Goal: Transaction & Acquisition: Book appointment/travel/reservation

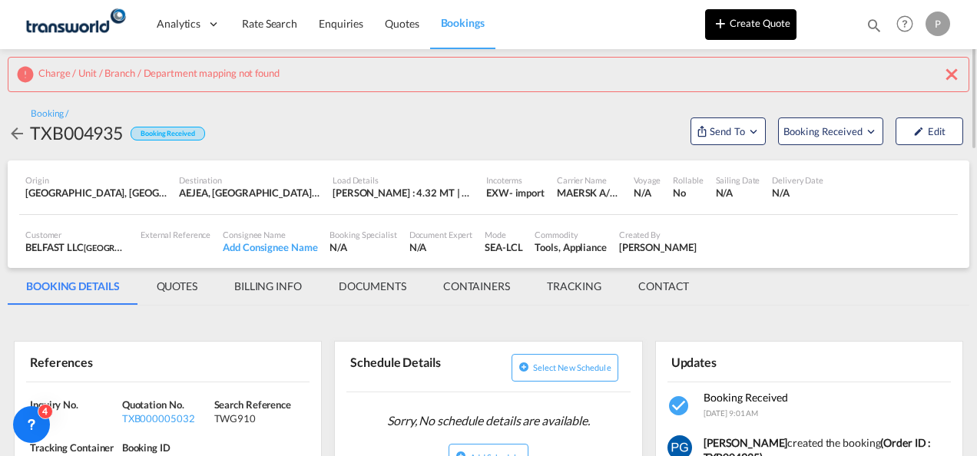
click at [756, 26] on button "Create Quote" at bounding box center [750, 24] width 91 height 31
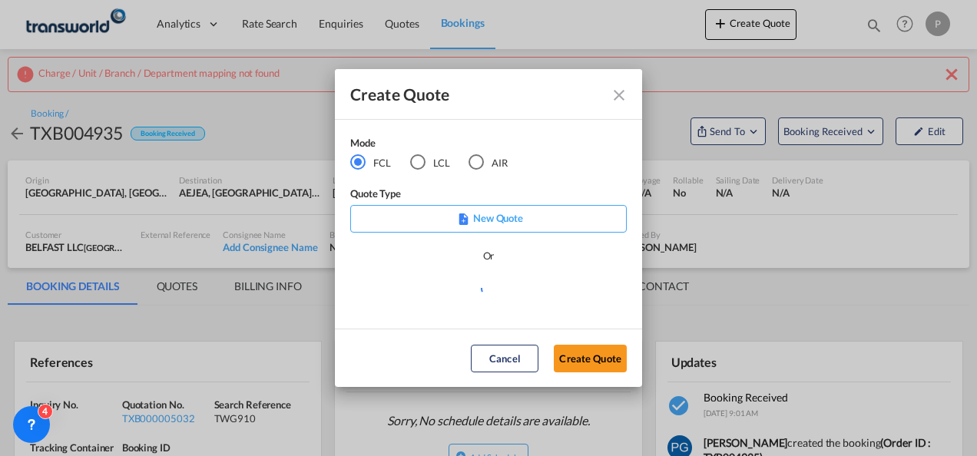
click at [485, 164] on md-radio-button "AIR" at bounding box center [487, 162] width 39 height 17
click at [579, 358] on button "Create Quote" at bounding box center [590, 359] width 73 height 28
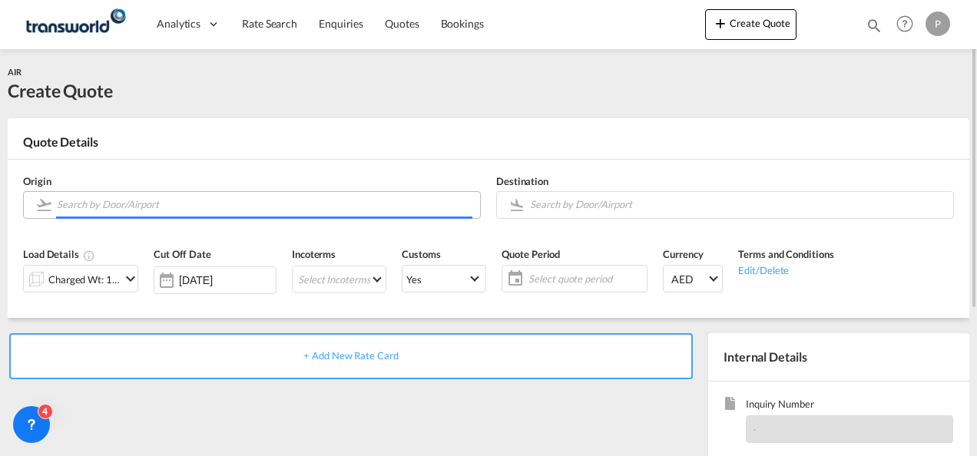
click at [233, 206] on input "Search by Door/Airport" at bounding box center [264, 204] width 415 height 27
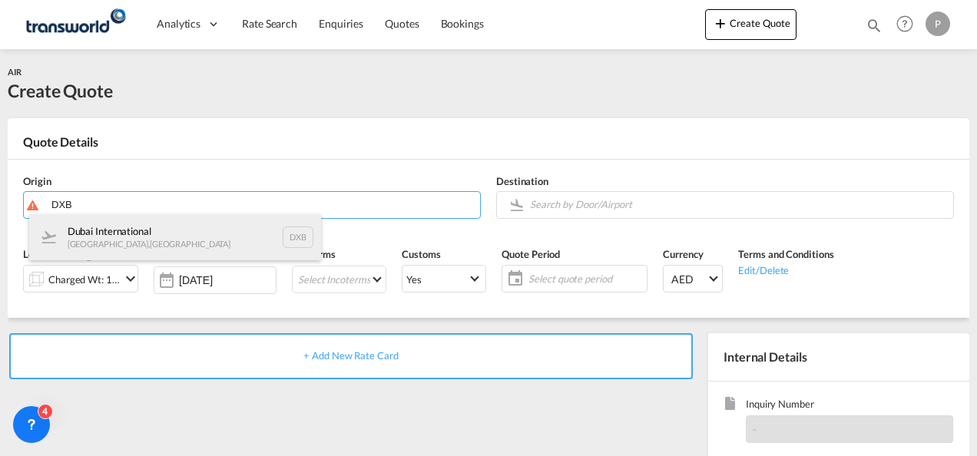
click at [180, 231] on div "Dubai International [GEOGRAPHIC_DATA] , [GEOGRAPHIC_DATA] DXB" at bounding box center [175, 237] width 292 height 46
type input "Dubai International, [GEOGRAPHIC_DATA], DXB"
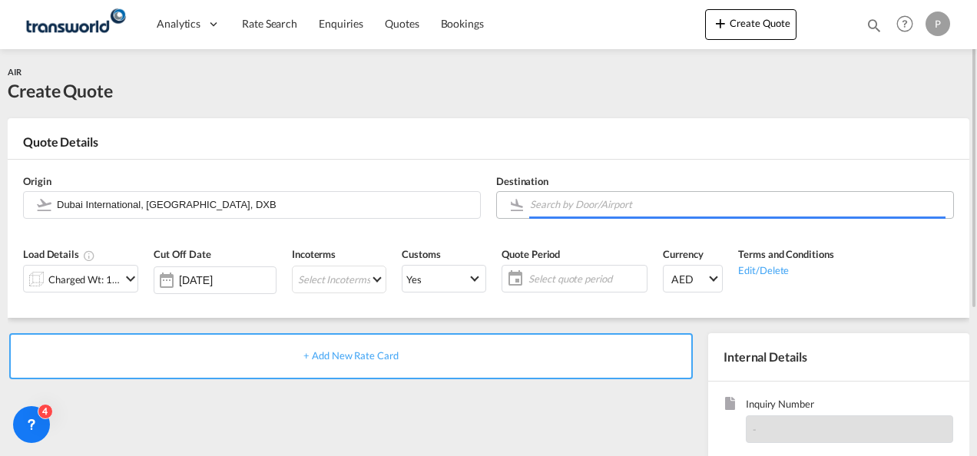
click at [567, 204] on input "Search by Door/Airport" at bounding box center [737, 204] width 415 height 27
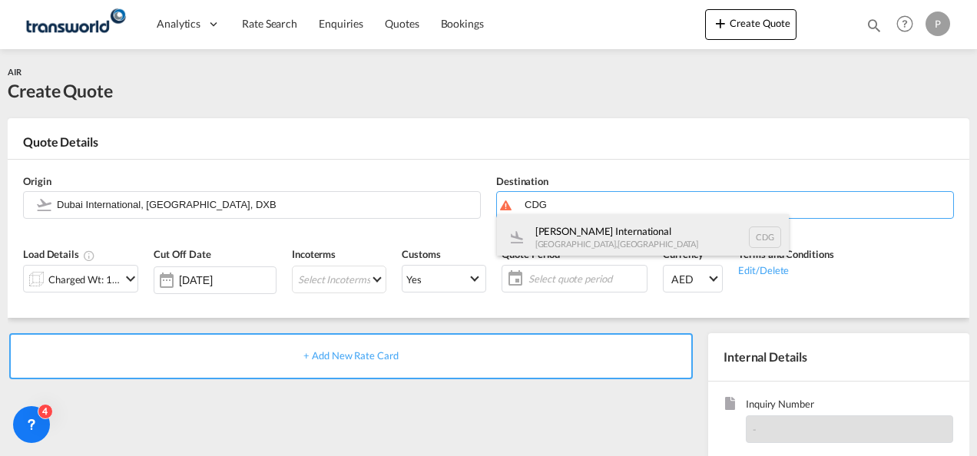
click at [574, 230] on div "[PERSON_NAME] International [GEOGRAPHIC_DATA] , [GEOGRAPHIC_DATA] CDG" at bounding box center [643, 237] width 292 height 46
type input "[PERSON_NAME] International, [GEOGRAPHIC_DATA], CDG"
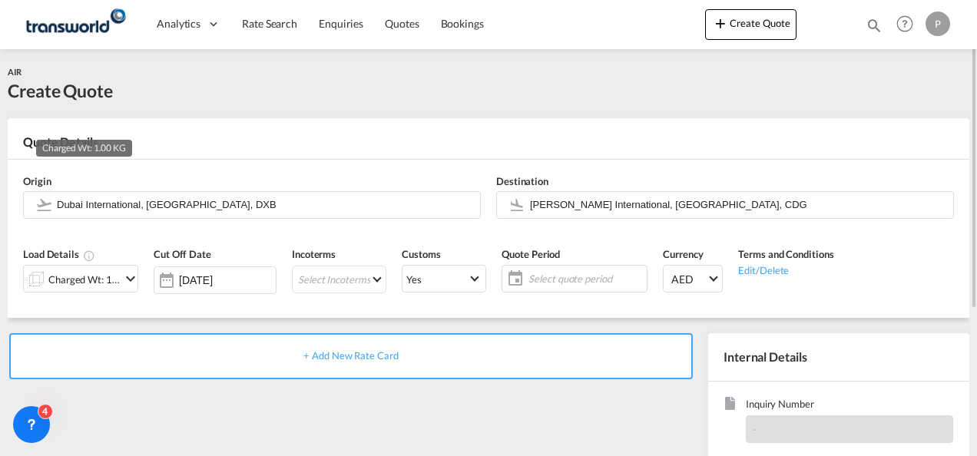
click at [91, 273] on div "Charged Wt: 1.00 KG" at bounding box center [84, 280] width 72 height 22
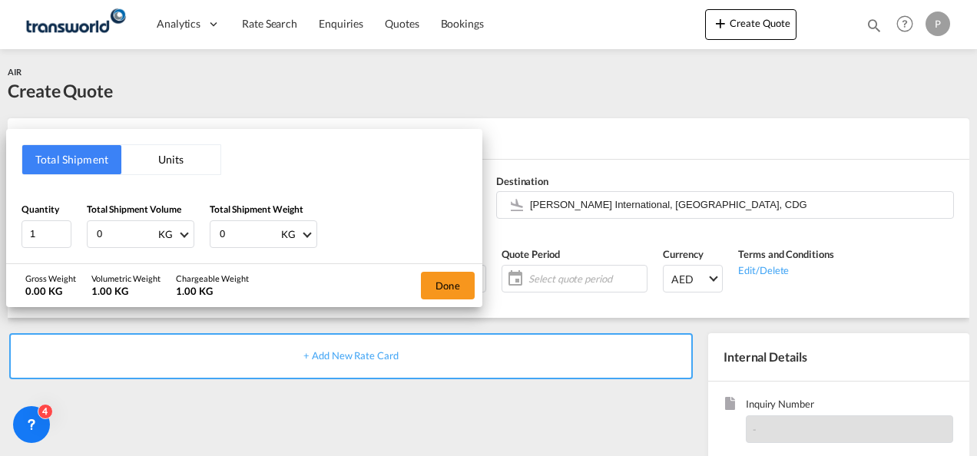
click at [104, 231] on input "0" at bounding box center [125, 234] width 61 height 26
type input "301"
click at [235, 234] on input "0" at bounding box center [248, 234] width 61 height 26
type input "208"
click at [445, 290] on button "Done" at bounding box center [448, 286] width 54 height 28
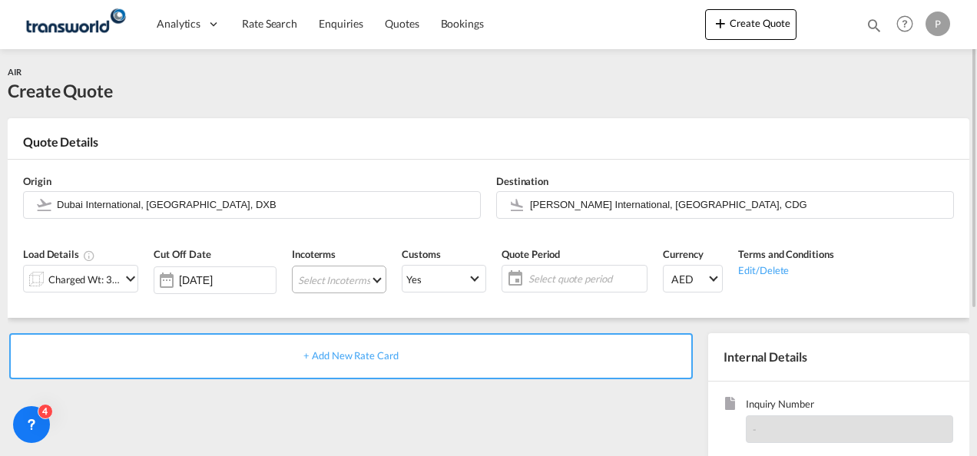
click at [316, 283] on md-select "Select Incoterms EXW - export Ex Works CIF - import Cost,Insurance and Freight …" at bounding box center [339, 280] width 94 height 28
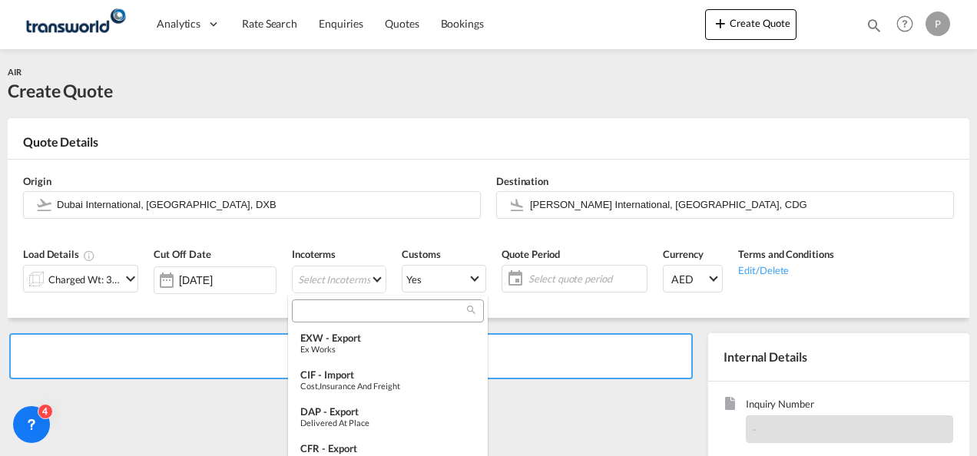
click at [318, 310] on input "search" at bounding box center [381, 311] width 170 height 14
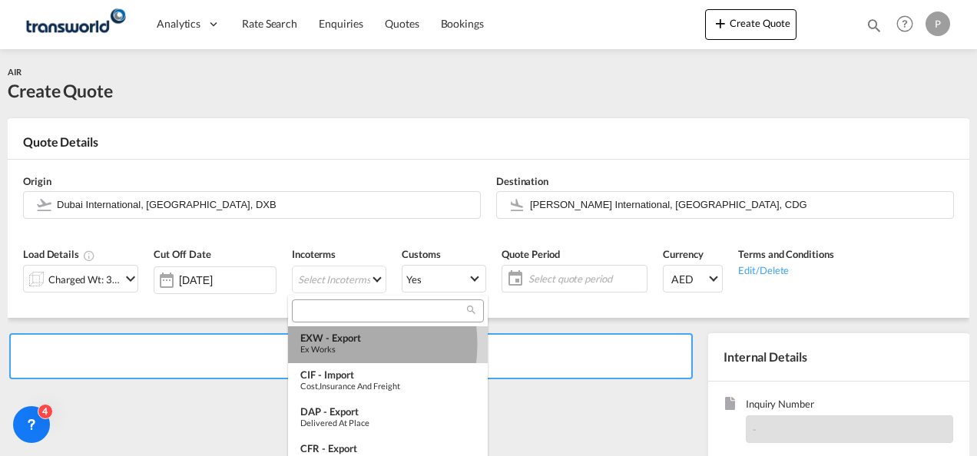
click at [323, 344] on div "Ex Works" at bounding box center [387, 349] width 175 height 10
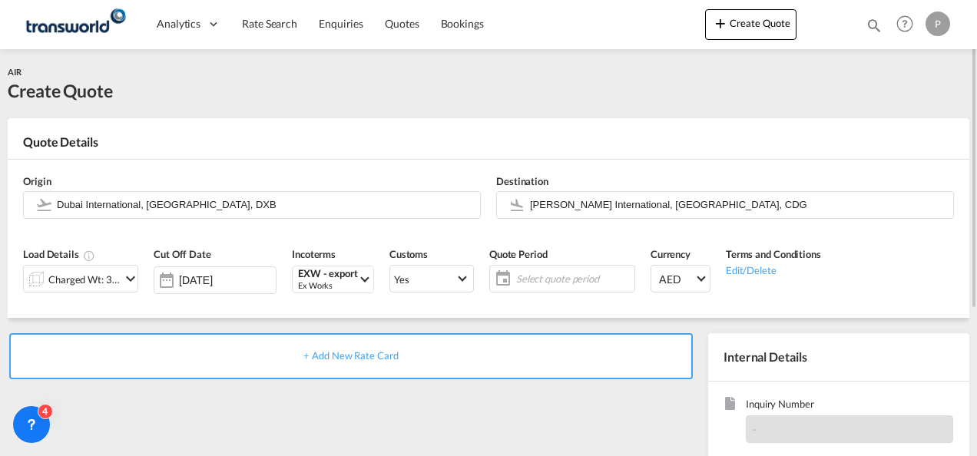
click at [553, 270] on span "Select quote period" at bounding box center [573, 279] width 122 height 22
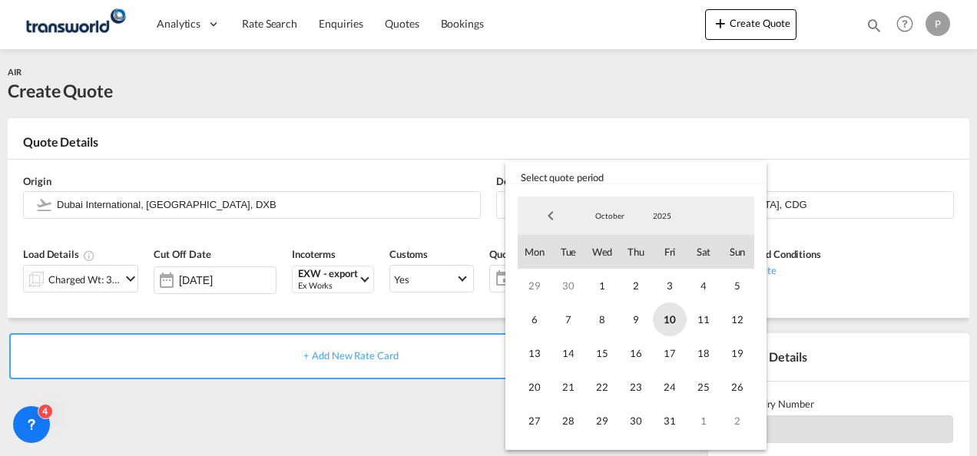
click at [655, 316] on span "10" at bounding box center [670, 320] width 34 height 34
click at [672, 411] on span "31" at bounding box center [670, 421] width 34 height 34
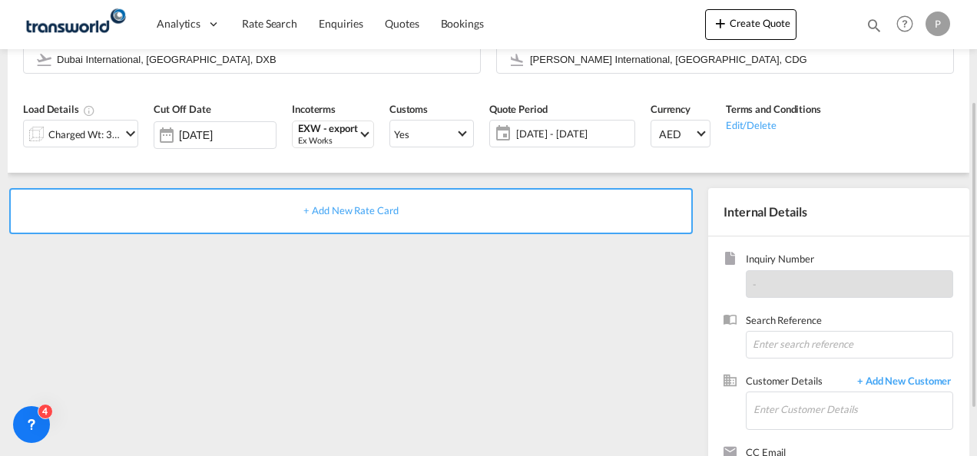
scroll to position [146, 0]
click at [797, 334] on input at bounding box center [849, 344] width 207 height 28
paste input "TWI 22059"
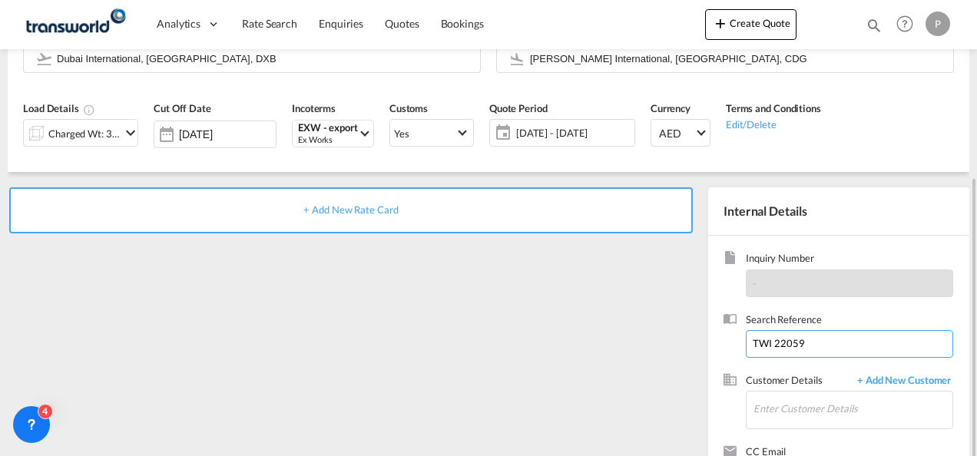
scroll to position [217, 0]
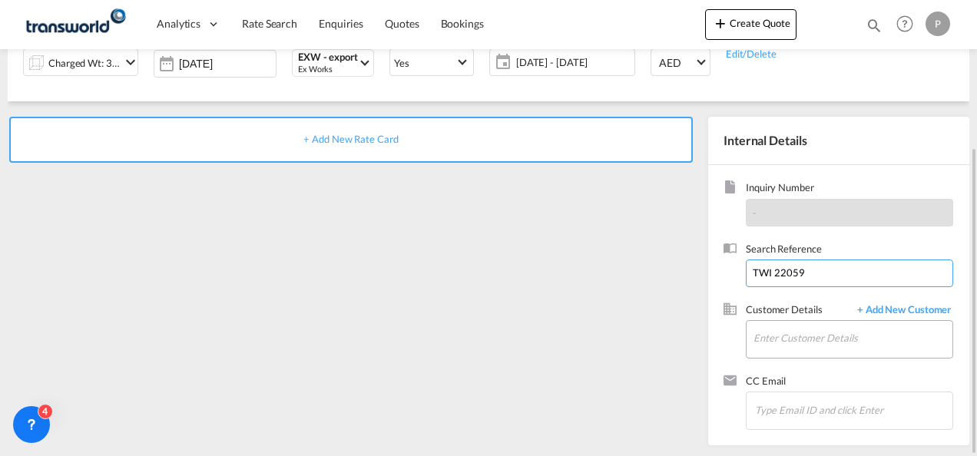
type input "TWI 22059"
click at [779, 336] on input "Enter Customer Details" at bounding box center [852, 338] width 199 height 35
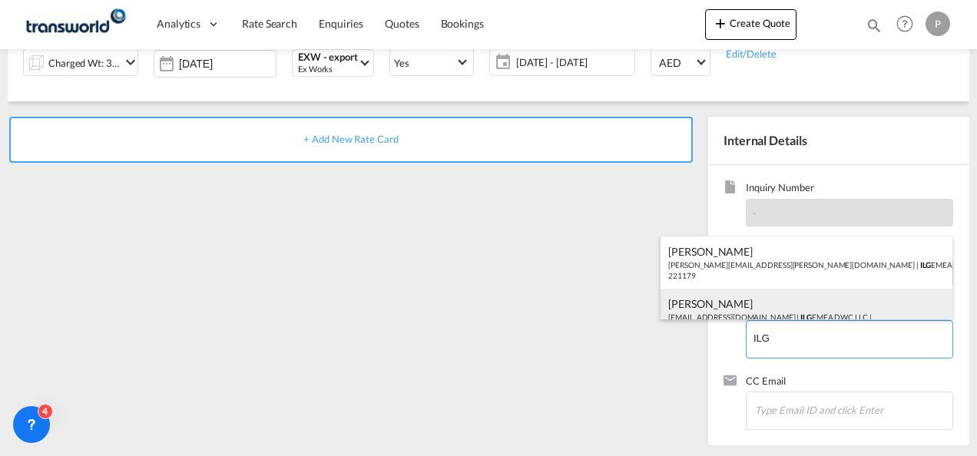
click at [783, 316] on div "[PERSON_NAME] [EMAIL_ADDRESS][DOMAIN_NAME] | ILG EMEA DWC LLC | 221179" at bounding box center [806, 315] width 292 height 52
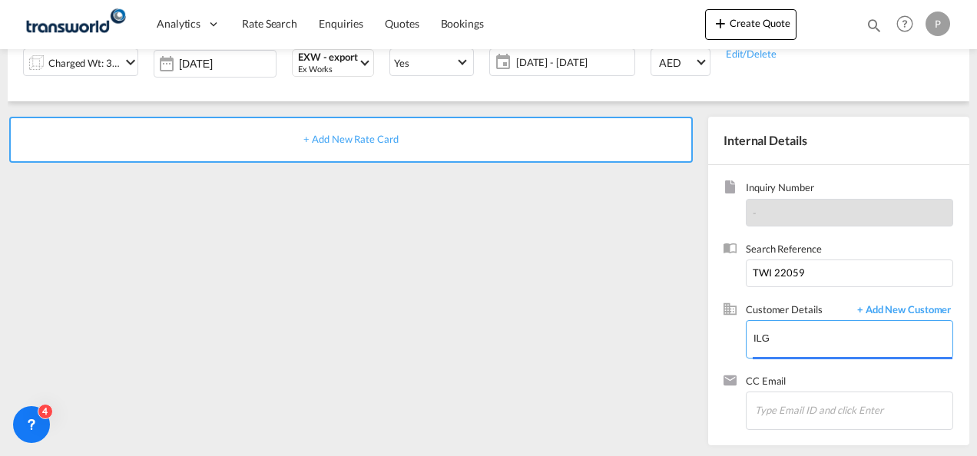
type input "ILG EMEA DWC LLC, [PERSON_NAME], [EMAIL_ADDRESS][DOMAIN_NAME]"
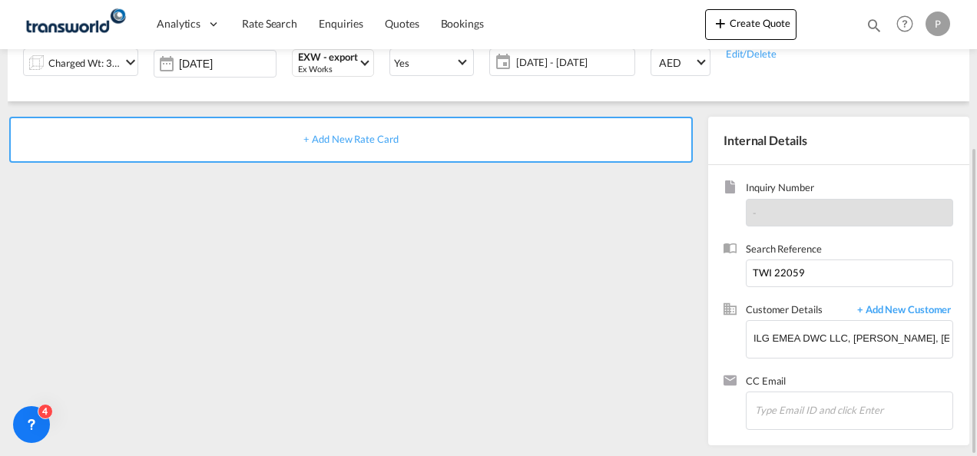
click at [375, 154] on div "+ Add New Rate Card" at bounding box center [351, 140] width 684 height 46
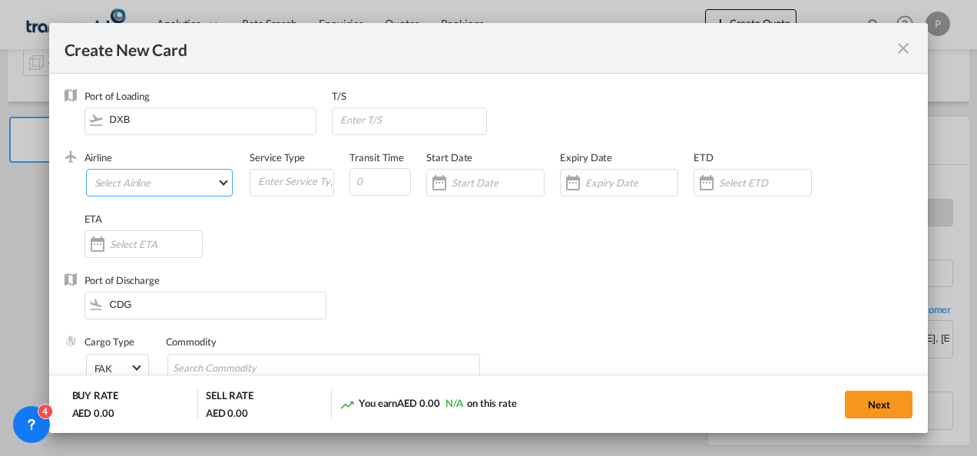
click at [156, 187] on md-select "Select Airline AIR EXPRESS S.A. (1166- / -) CMA CGM Air Cargo (1140-2C / -) DDW…" at bounding box center [159, 183] width 147 height 28
type md-option "1166-"
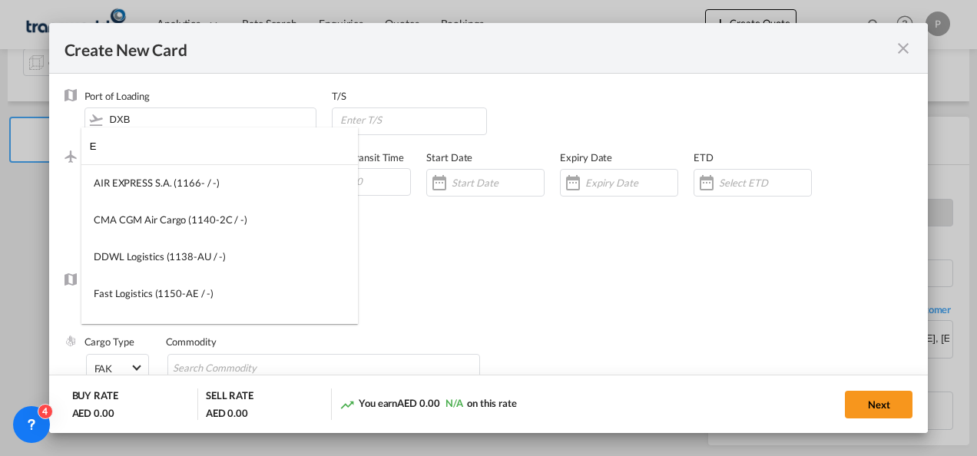
click at [125, 149] on input "E" at bounding box center [224, 145] width 268 height 37
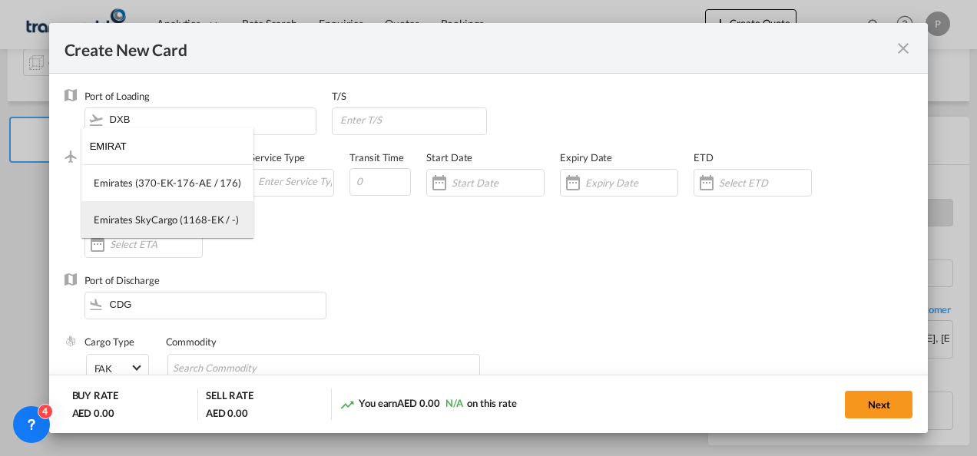
type input "EMIRAT"
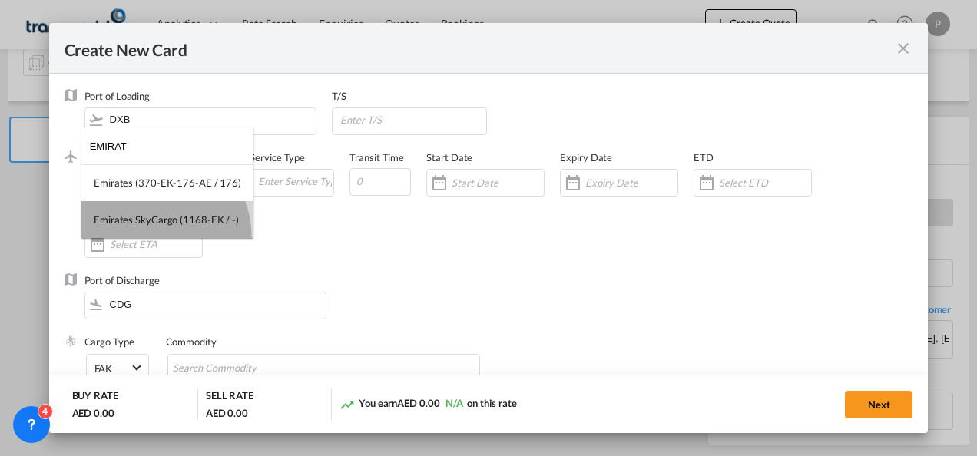
click at [147, 237] on md-option "Emirates SkyCargo (1168-EK / -)" at bounding box center [167, 219] width 172 height 37
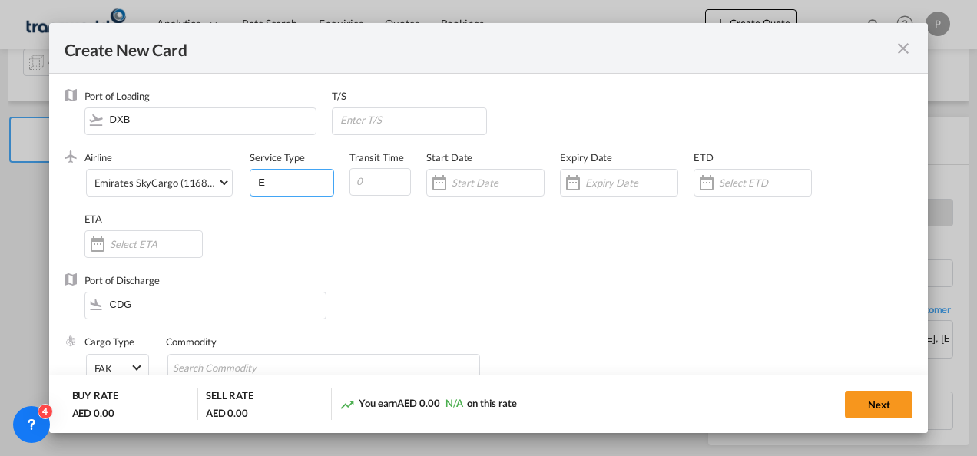
click at [287, 188] on input "E" at bounding box center [295, 181] width 77 height 23
type input "EXW EXPORT"
click at [614, 178] on input "Create New Card ..." at bounding box center [631, 183] width 92 height 12
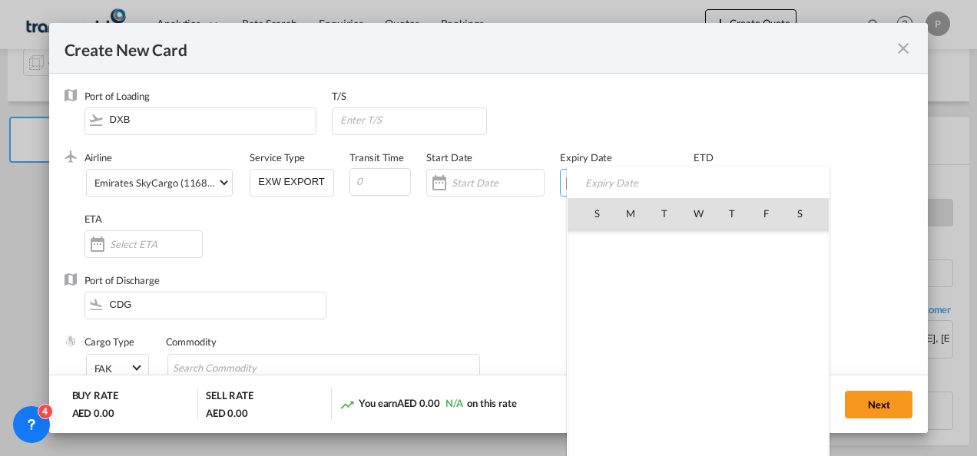
scroll to position [355957, 0]
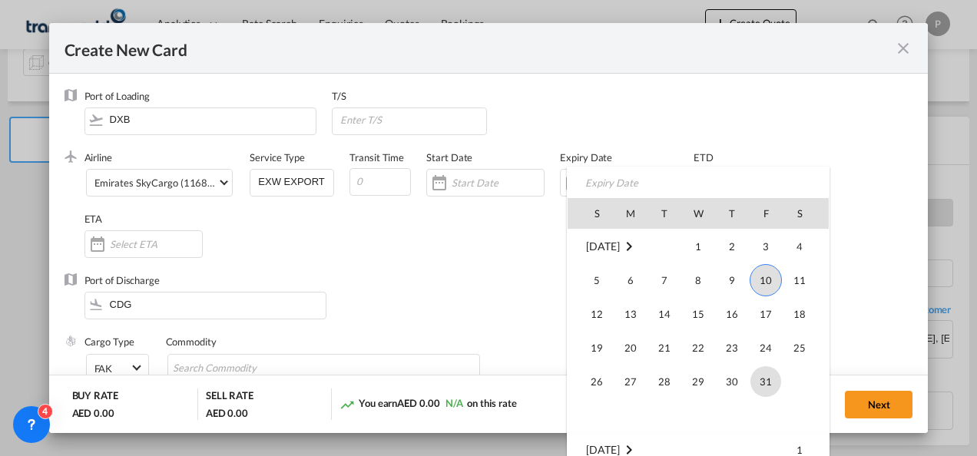
click at [770, 376] on span "31" at bounding box center [765, 381] width 31 height 31
type input "[DATE]"
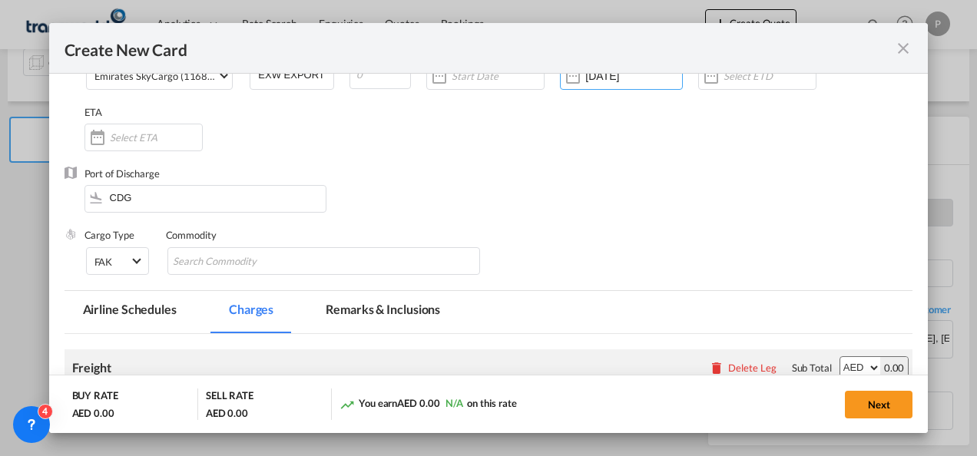
scroll to position [108, 0]
click at [304, 261] on md-chips-wrap "Chips container with autocompletion. Enter the text area, type text to search, …" at bounding box center [323, 261] width 313 height 28
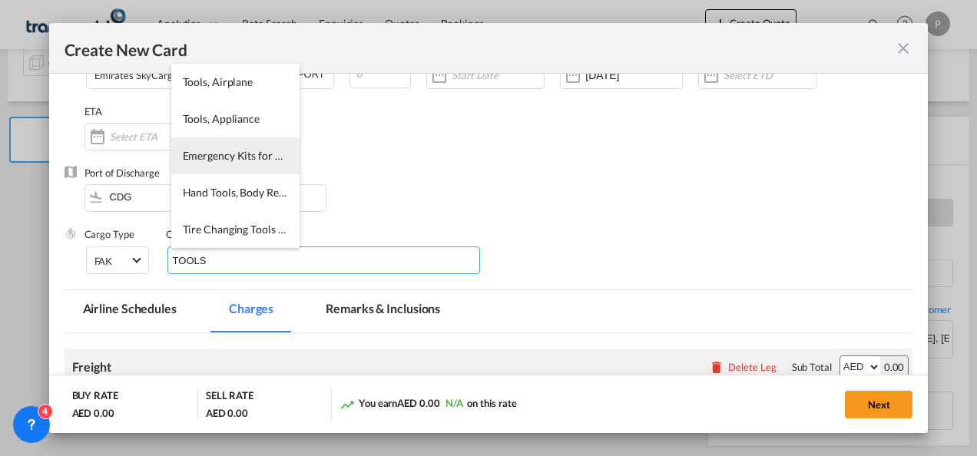
type input "TOOLS"
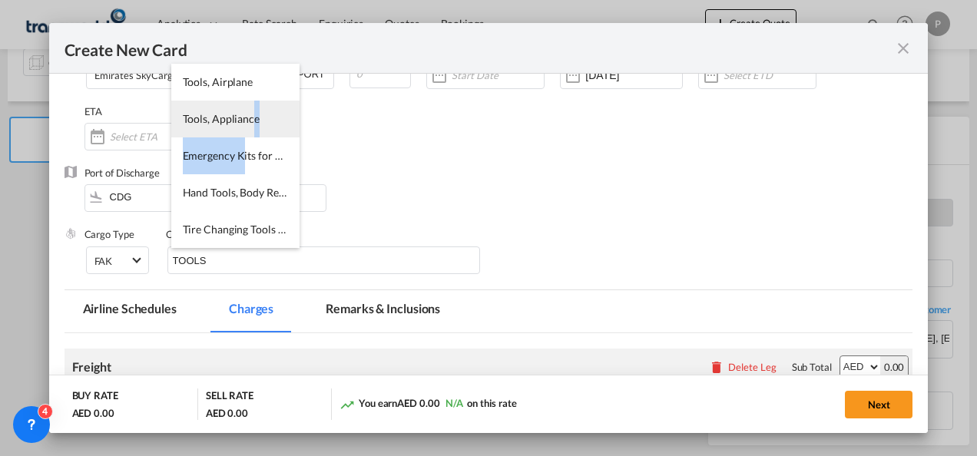
drag, startPoint x: 243, startPoint y: 141, endPoint x: 251, endPoint y: 125, distance: 17.9
click at [251, 125] on ul "Tools, Airplane Tools, Appliance Emergency Kits for Vehicles Including First Ai…" at bounding box center [235, 211] width 128 height 295
click at [251, 125] on span "Tools, Appliance" at bounding box center [221, 118] width 77 height 13
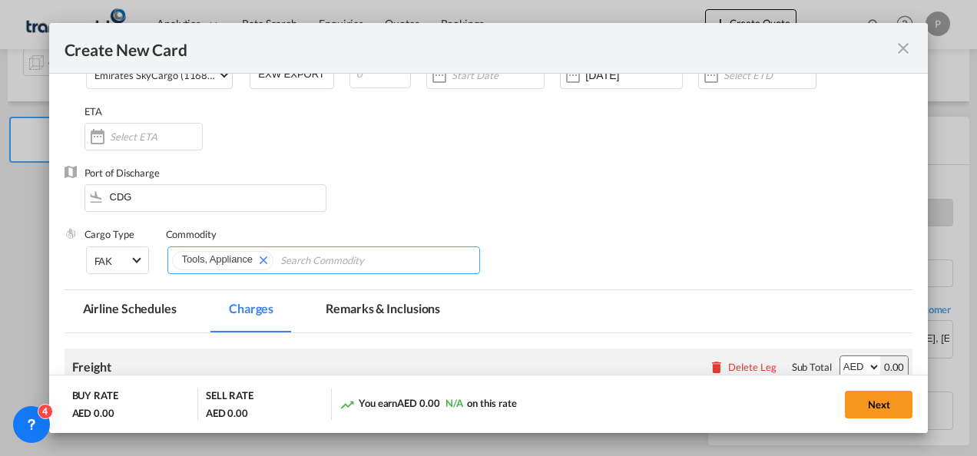
scroll to position [238, 0]
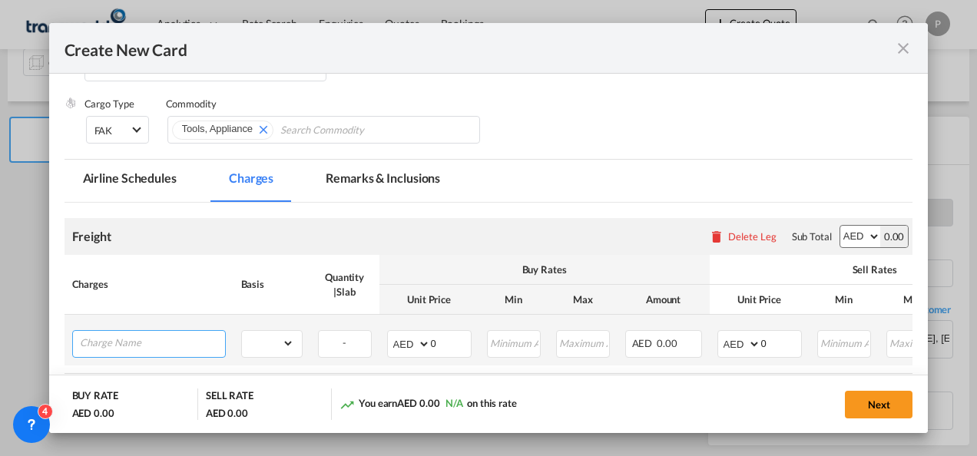
click at [171, 336] on input "Charge Name" at bounding box center [152, 342] width 145 height 23
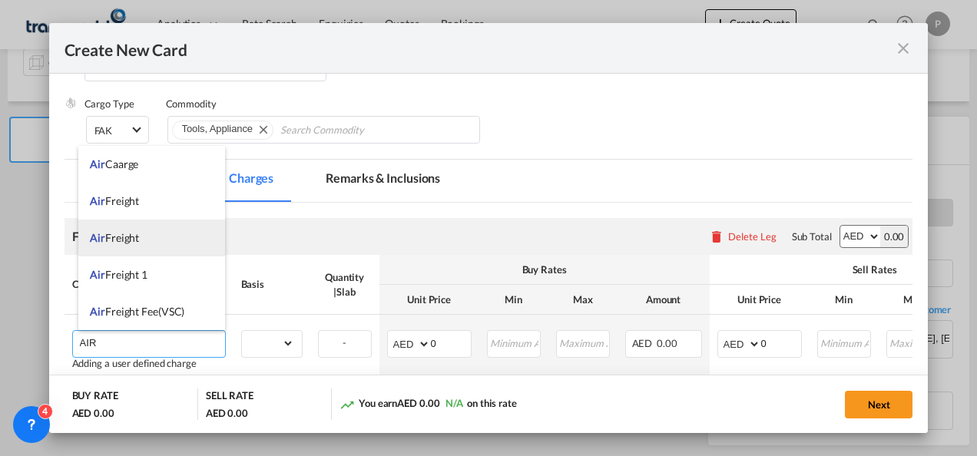
click at [152, 249] on li "Air Freight" at bounding box center [151, 238] width 147 height 37
type input "Air Freight"
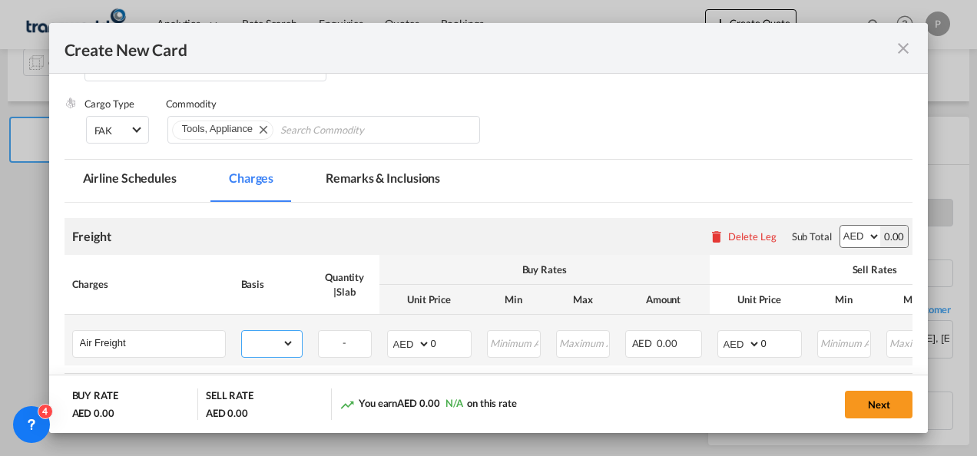
click at [280, 346] on select "gross_weight volumetric_weight per_shipment per_bl per_km % on air freight per_…" at bounding box center [268, 343] width 52 height 25
select select "per_shipment"
click at [242, 331] on select "gross_weight volumetric_weight per_shipment per_bl per_km % on air freight per_…" at bounding box center [268, 343] width 52 height 25
click at [449, 343] on input "0" at bounding box center [451, 342] width 40 height 23
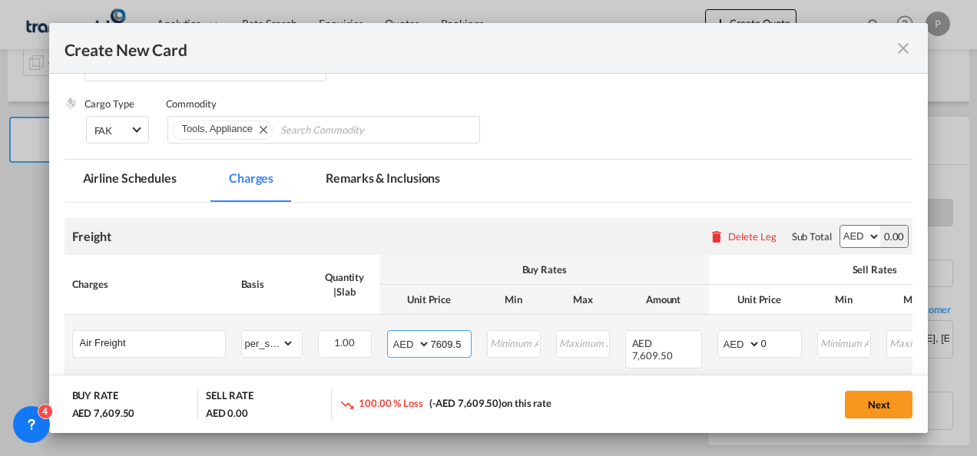
type input "7609.5"
click at [780, 343] on input "0" at bounding box center [781, 342] width 40 height 23
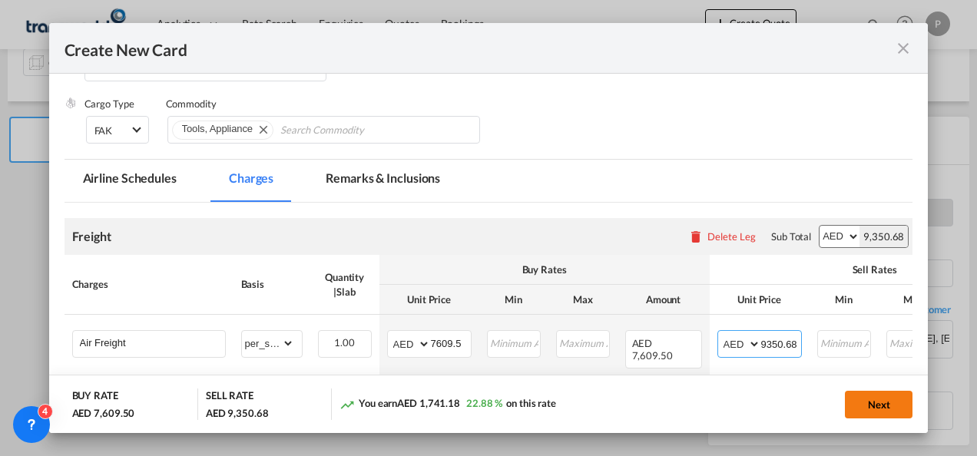
type input "9350.68"
click at [893, 405] on button "Next" at bounding box center [879, 405] width 68 height 28
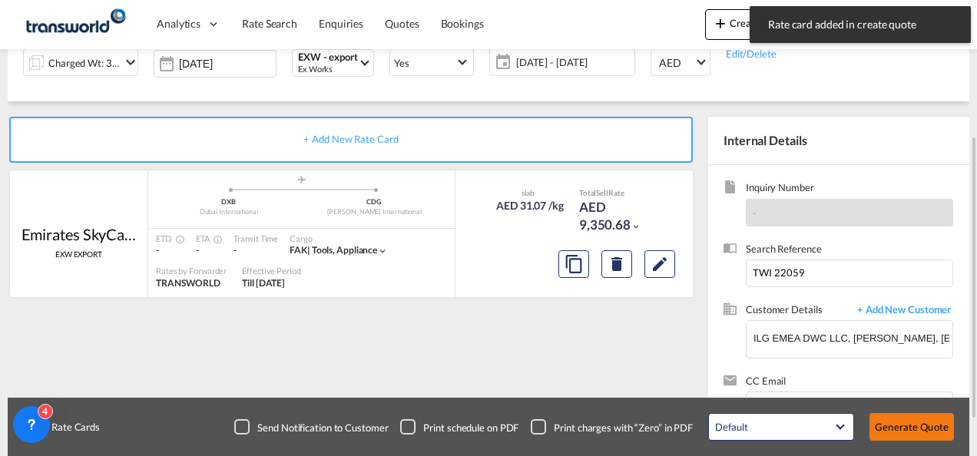
click at [906, 432] on button "Generate Quote" at bounding box center [911, 427] width 84 height 28
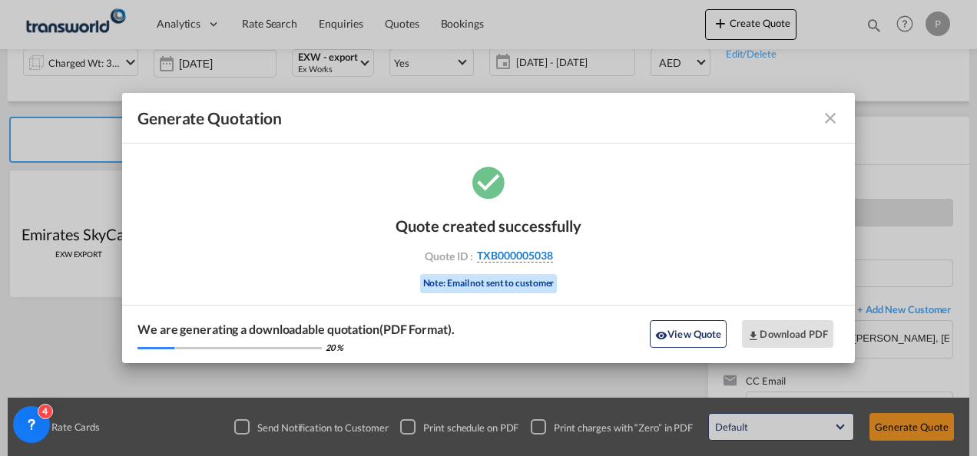
click at [518, 260] on span "TXB000005038" at bounding box center [515, 256] width 76 height 14
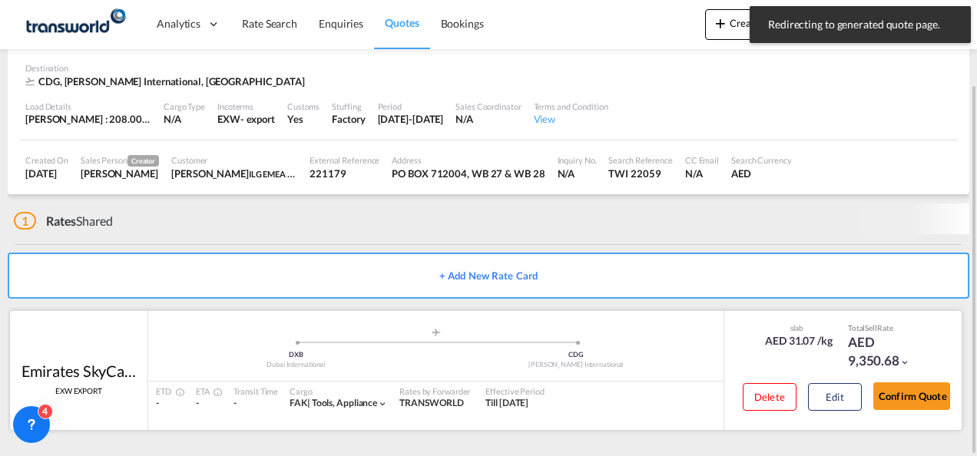
scroll to position [94, 0]
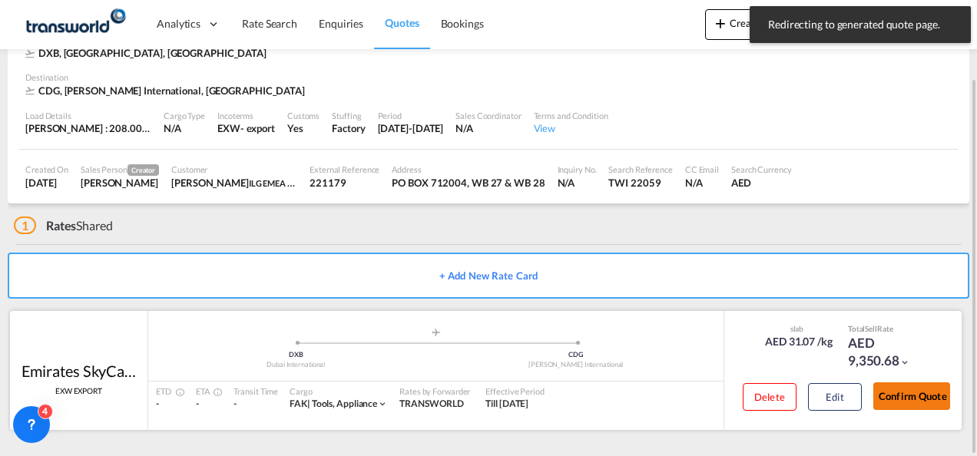
click at [914, 386] on button "Confirm Quote" at bounding box center [911, 396] width 77 height 28
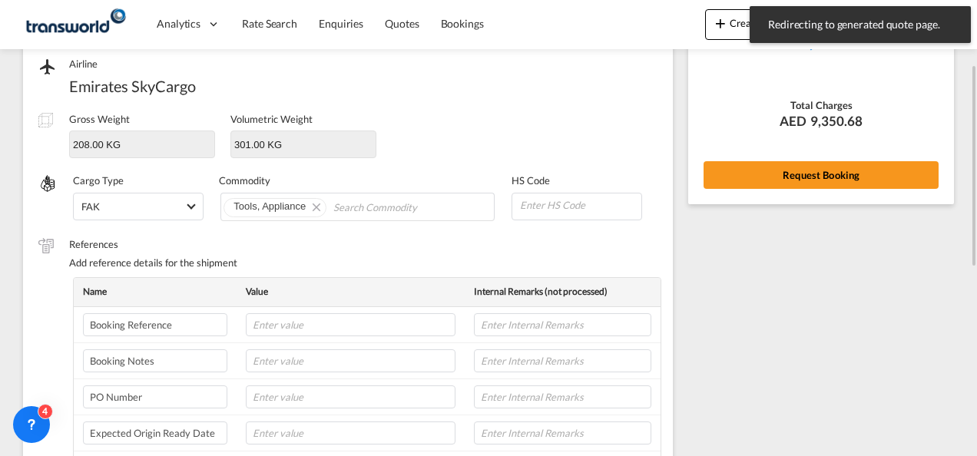
scroll to position [142, 0]
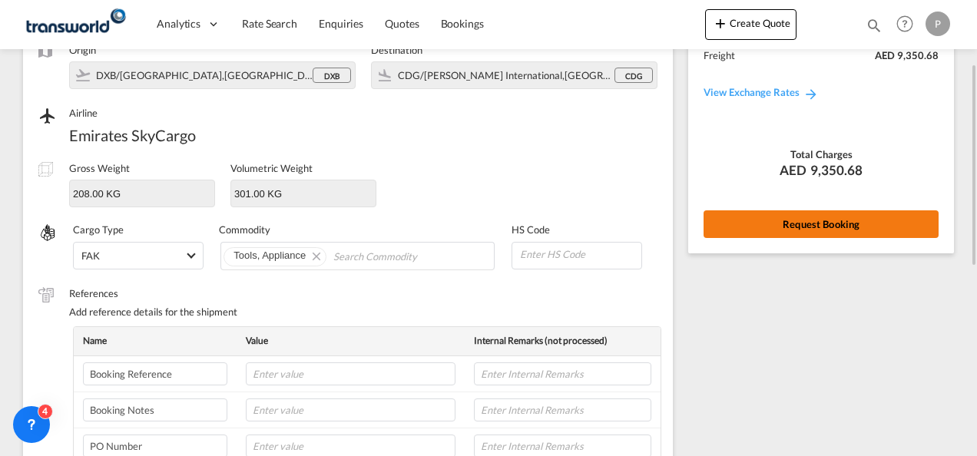
click at [780, 228] on button "Request Booking" at bounding box center [820, 224] width 235 height 28
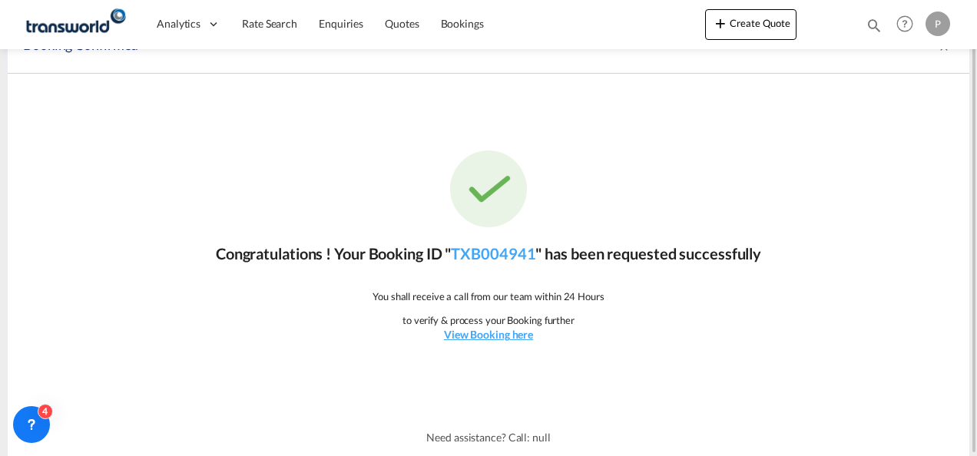
scroll to position [28, 0]
click at [521, 251] on link "TXB004941" at bounding box center [493, 254] width 84 height 18
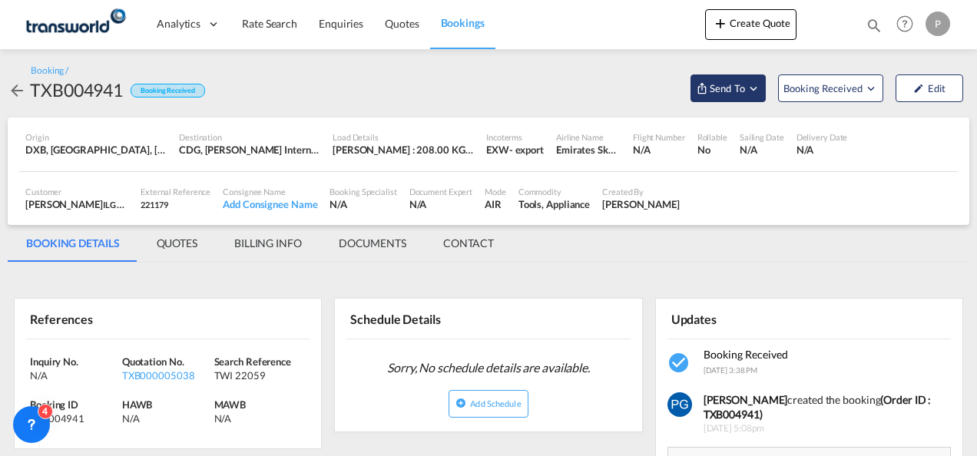
click at [735, 95] on span "Send To" at bounding box center [727, 88] width 38 height 15
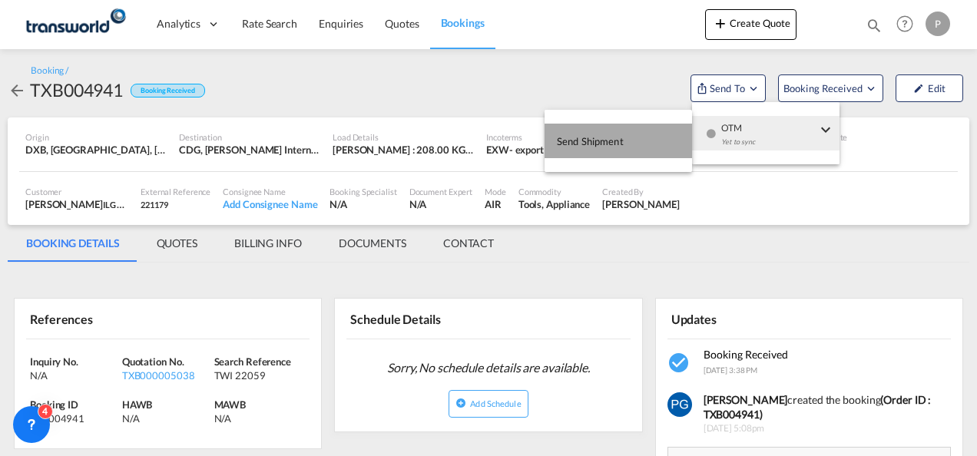
click at [673, 140] on button "Send Shipment" at bounding box center [618, 141] width 147 height 35
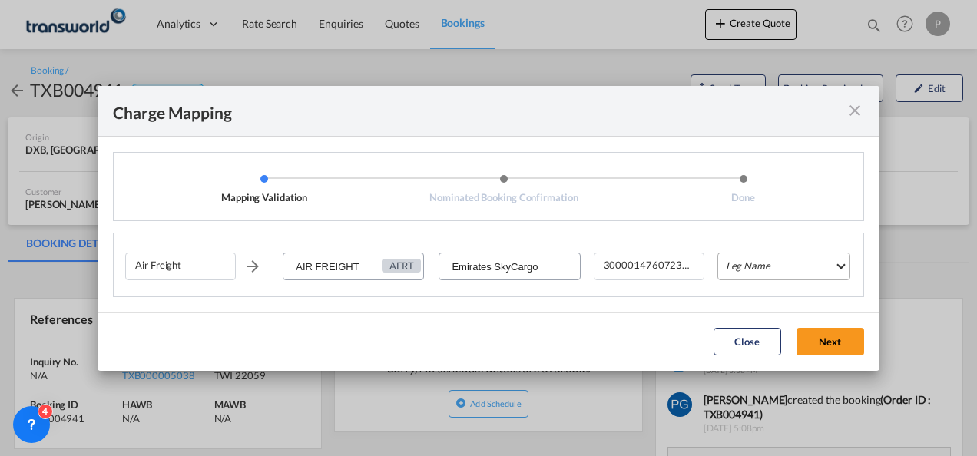
click at [773, 269] on md-select "Leg Name HANDLING ORIGIN HANDLING DESTINATION OTHERS TL PICK UP CUSTOMS ORIGIN …" at bounding box center [783, 267] width 133 height 28
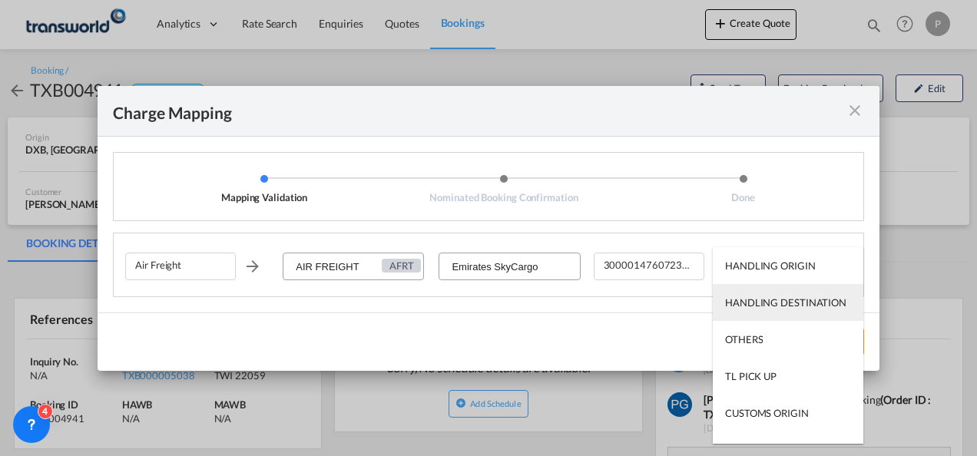
scroll to position [98, 0]
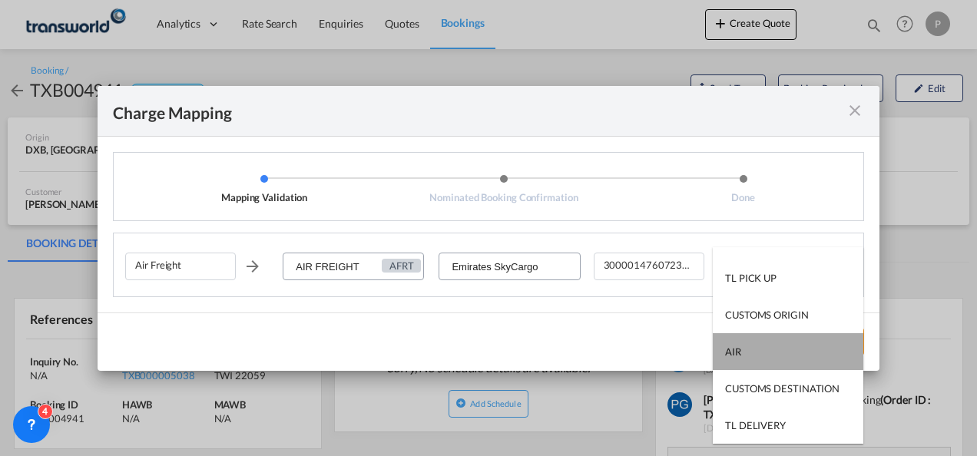
click at [789, 365] on md-option "AIR" at bounding box center [788, 351] width 151 height 37
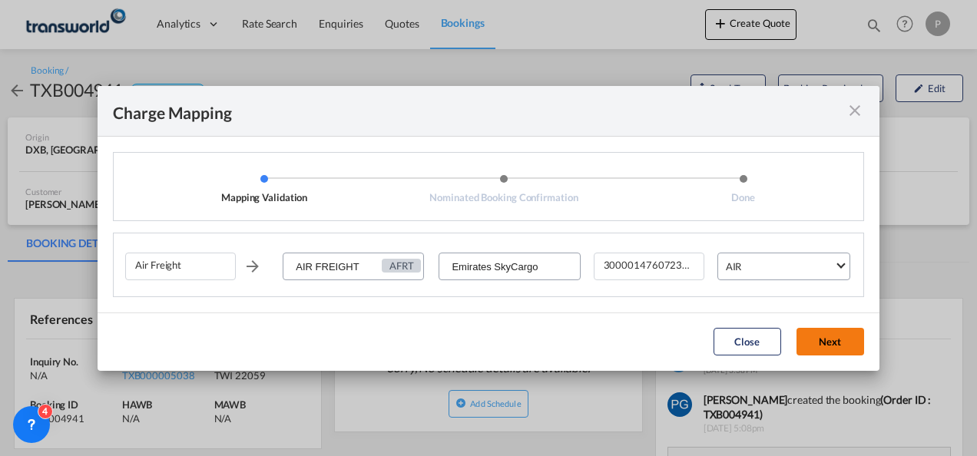
click at [821, 338] on button "Next" at bounding box center [830, 342] width 68 height 28
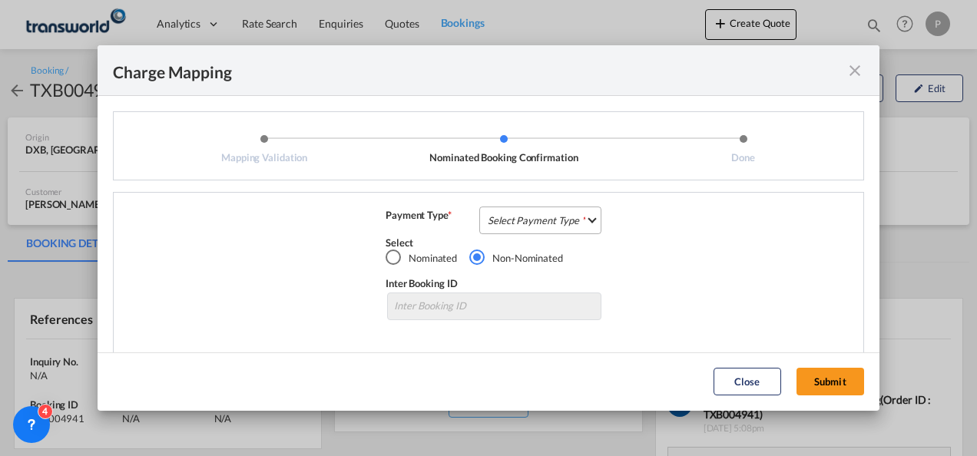
click at [506, 224] on md-select "Select Payment Type COLLECT PREPAID" at bounding box center [540, 221] width 122 height 28
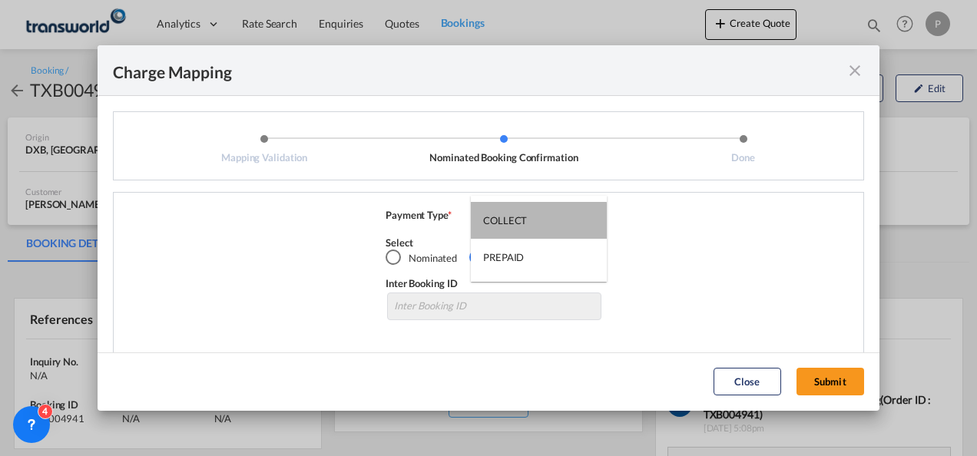
click at [506, 224] on div "COLLECT" at bounding box center [505, 221] width 44 height 14
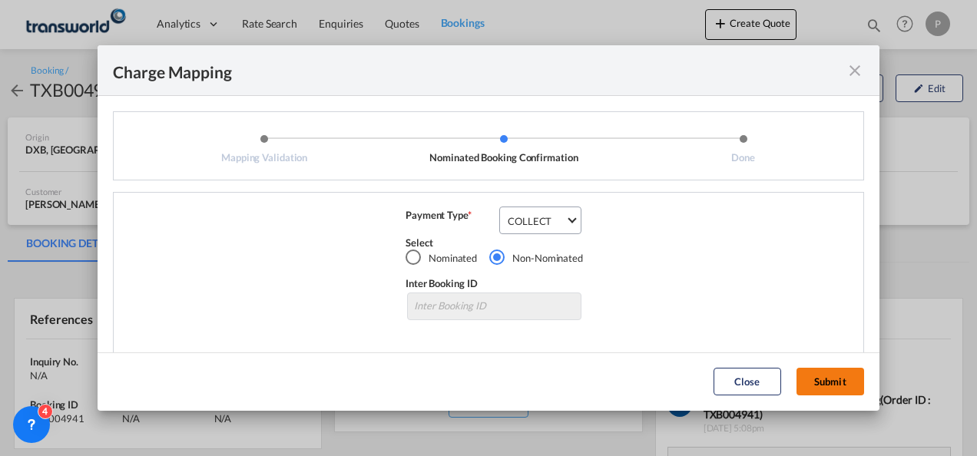
click at [825, 375] on button "Submit" at bounding box center [830, 382] width 68 height 28
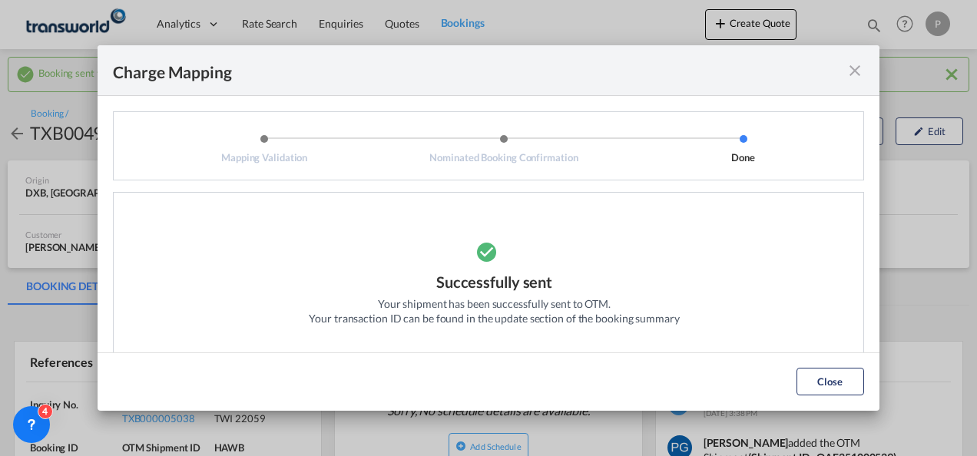
click at [851, 67] on md-icon "icon-close fg-AAA8AD cursor" at bounding box center [855, 70] width 18 height 18
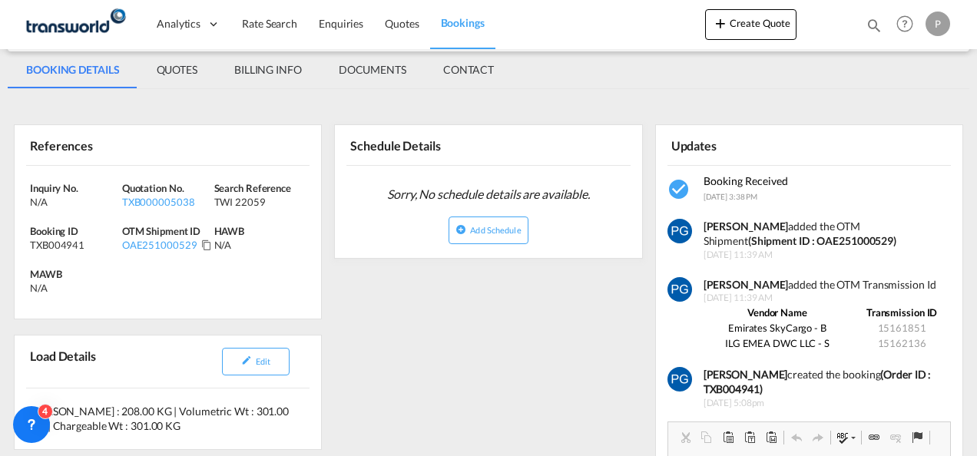
scroll to position [230, 0]
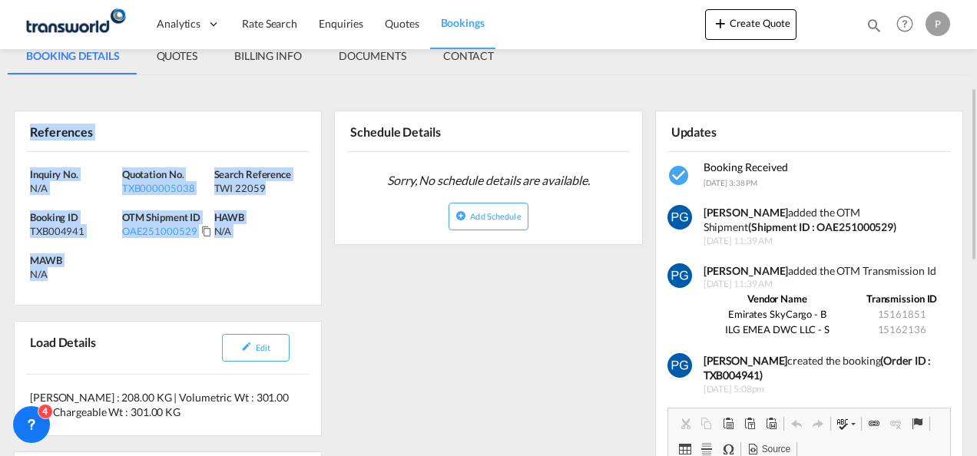
drag, startPoint x: 23, startPoint y: 127, endPoint x: 88, endPoint y: 306, distance: 190.2
copy div "References Inquiry No. N/A Quotation No. TXB000005038 Search Reference TWI 2205…"
